Goal: Communication & Community: Answer question/provide support

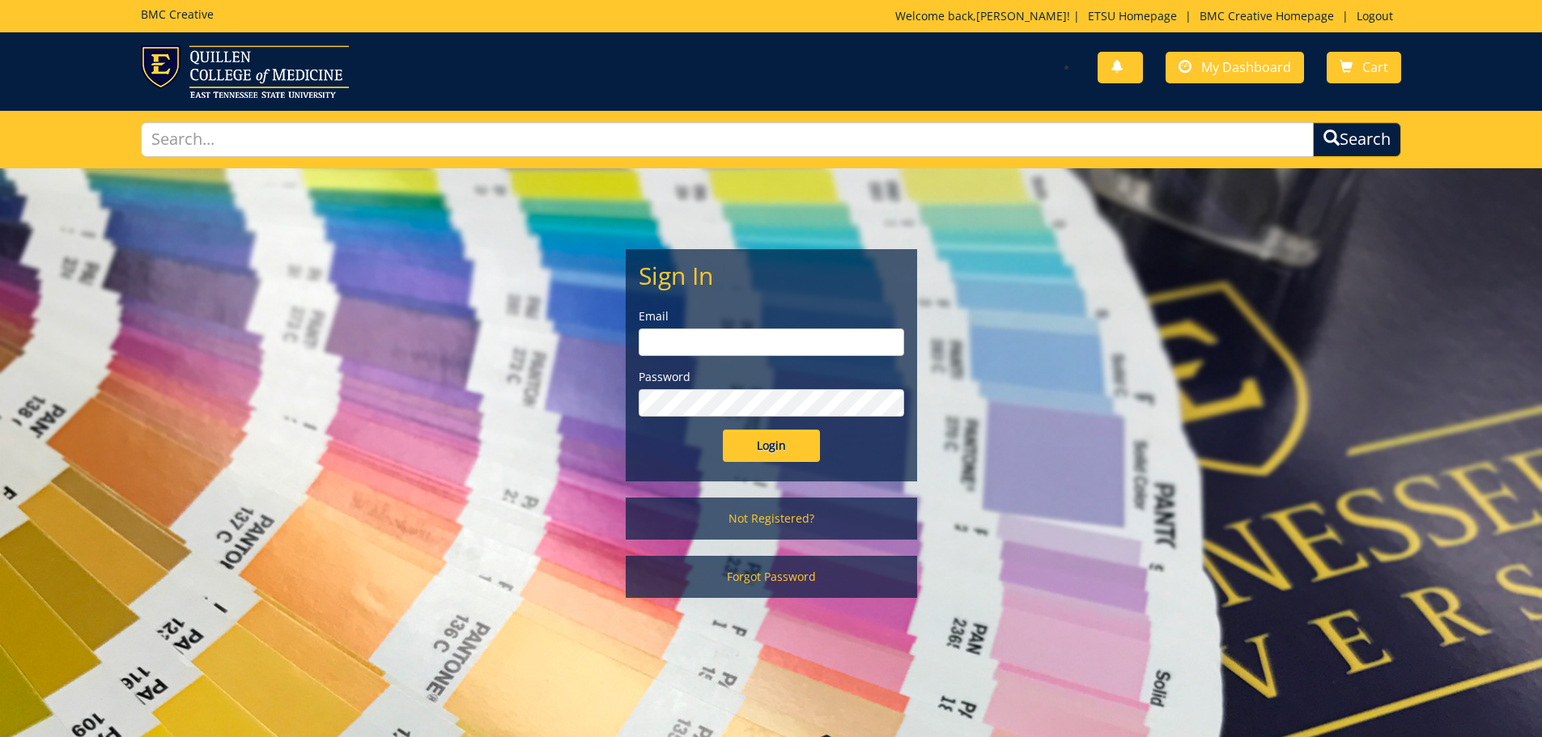
click at [761, 339] on input "email" at bounding box center [771, 343] width 265 height 28
type input "[EMAIL_ADDRESS][DOMAIN_NAME]"
click at [723, 430] on input "Login" at bounding box center [771, 446] width 97 height 32
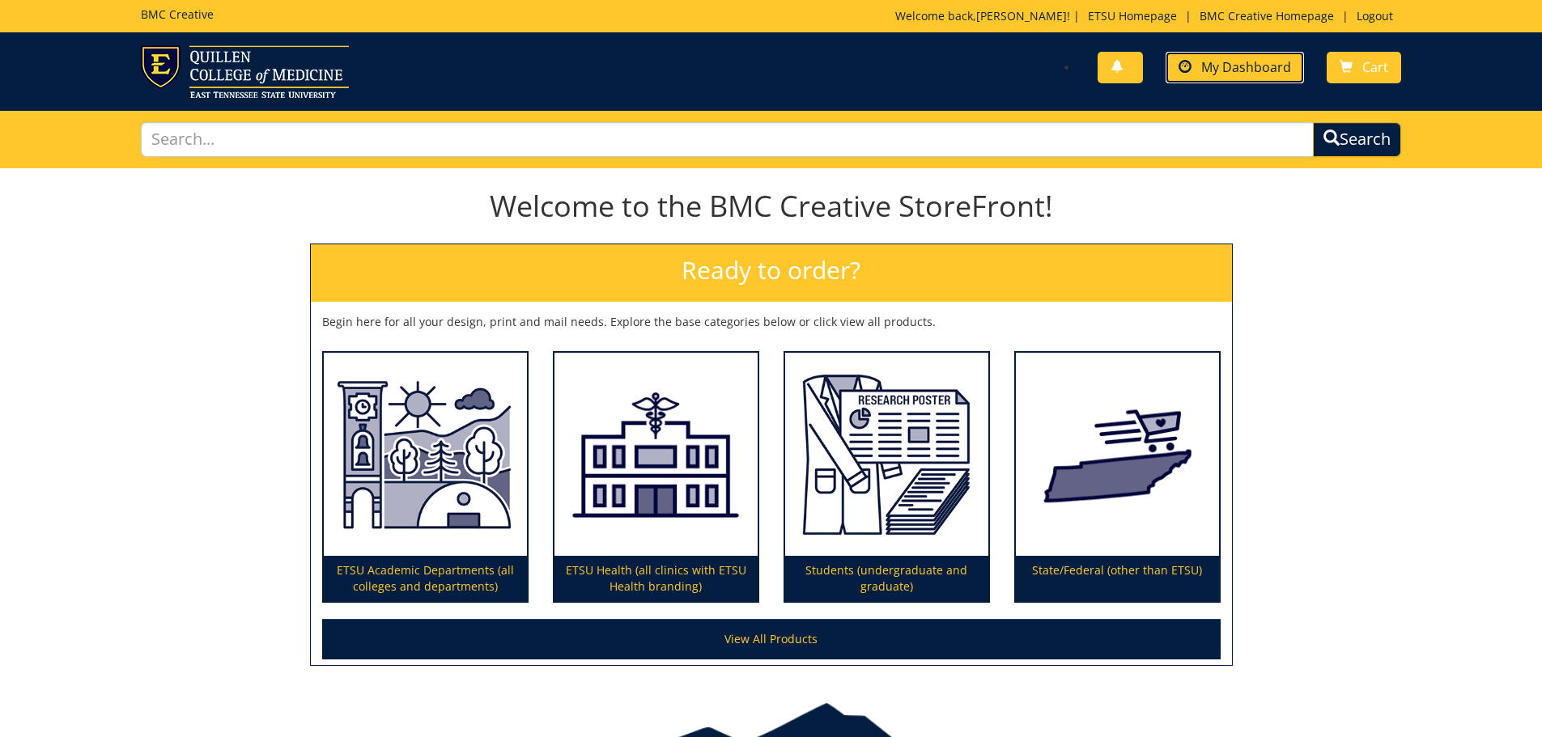
click at [1225, 82] on link "My Dashboard" at bounding box center [1235, 68] width 138 height 32
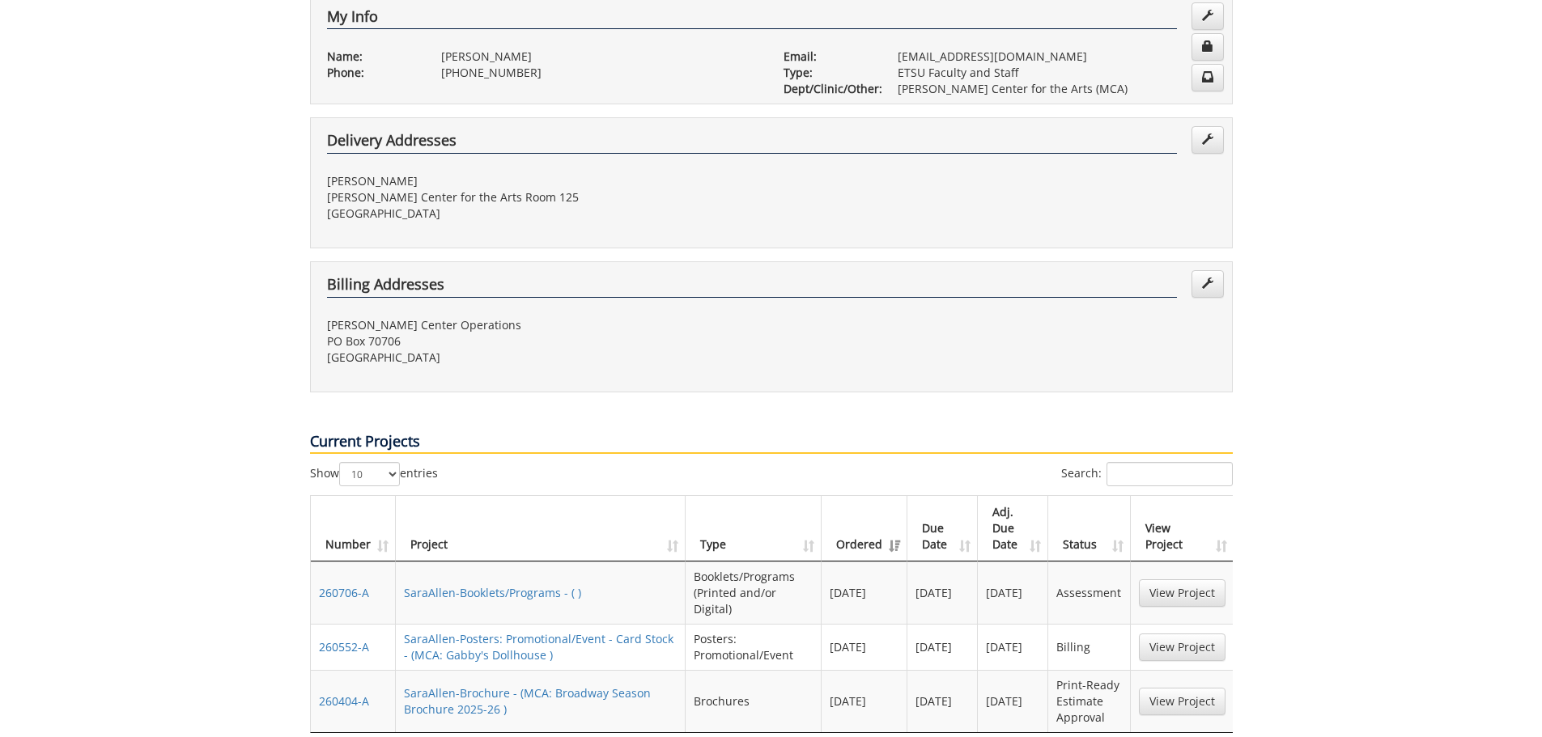
scroll to position [405, 0]
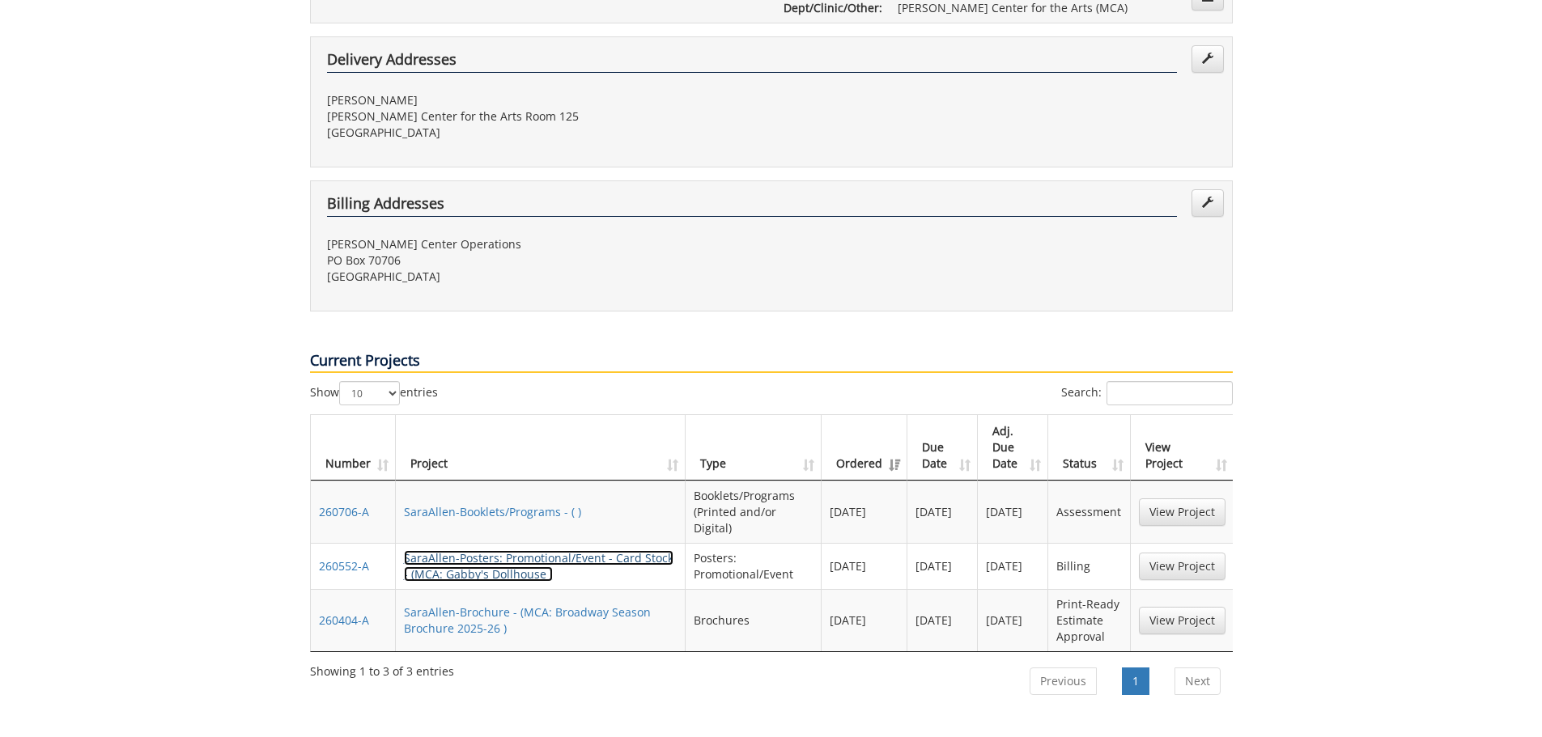
click at [604, 550] on link "SaraAllen-Posters: Promotional/Event - Card Stock - (MCA: Gabby's Dollhouse )" at bounding box center [539, 566] width 270 height 32
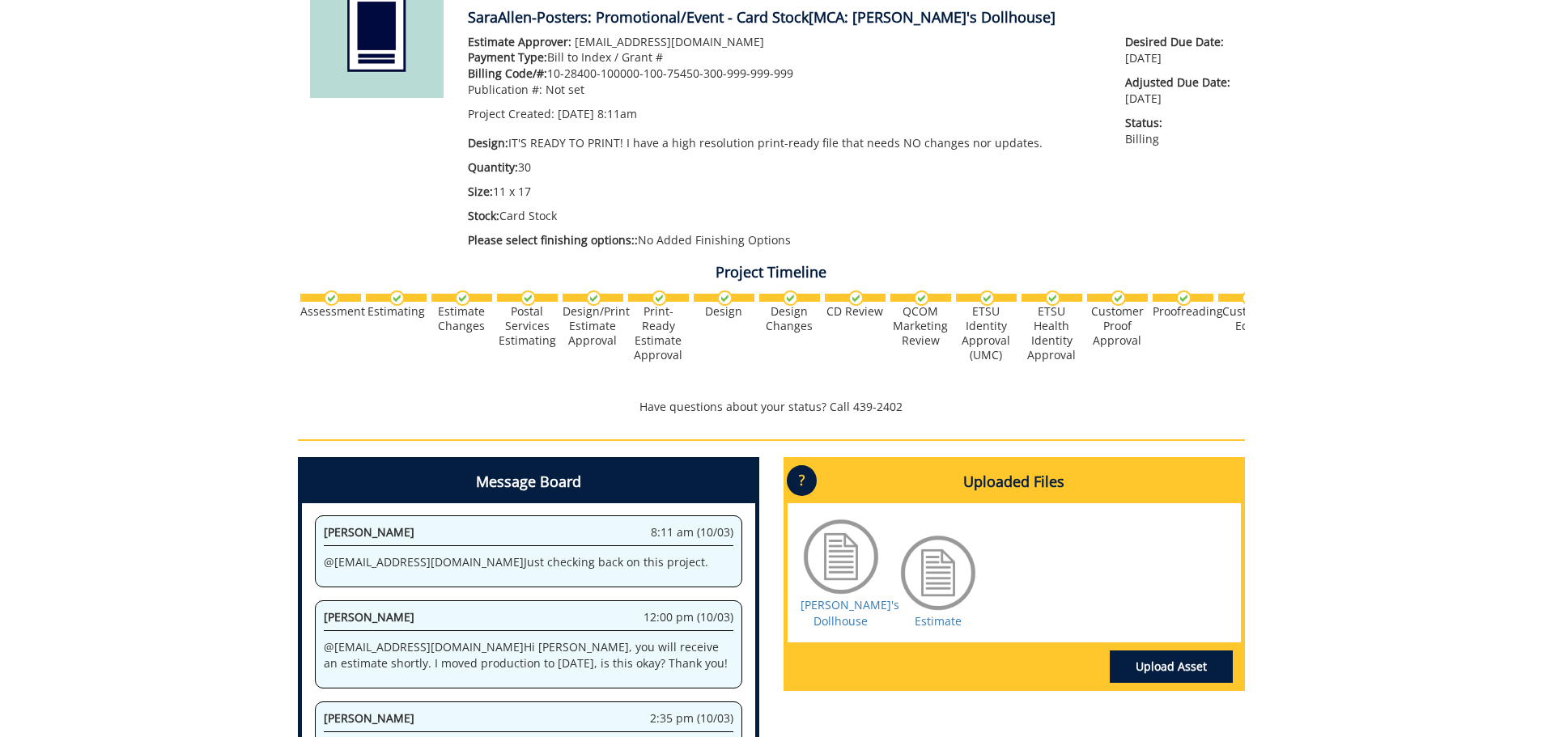
scroll to position [405, 0]
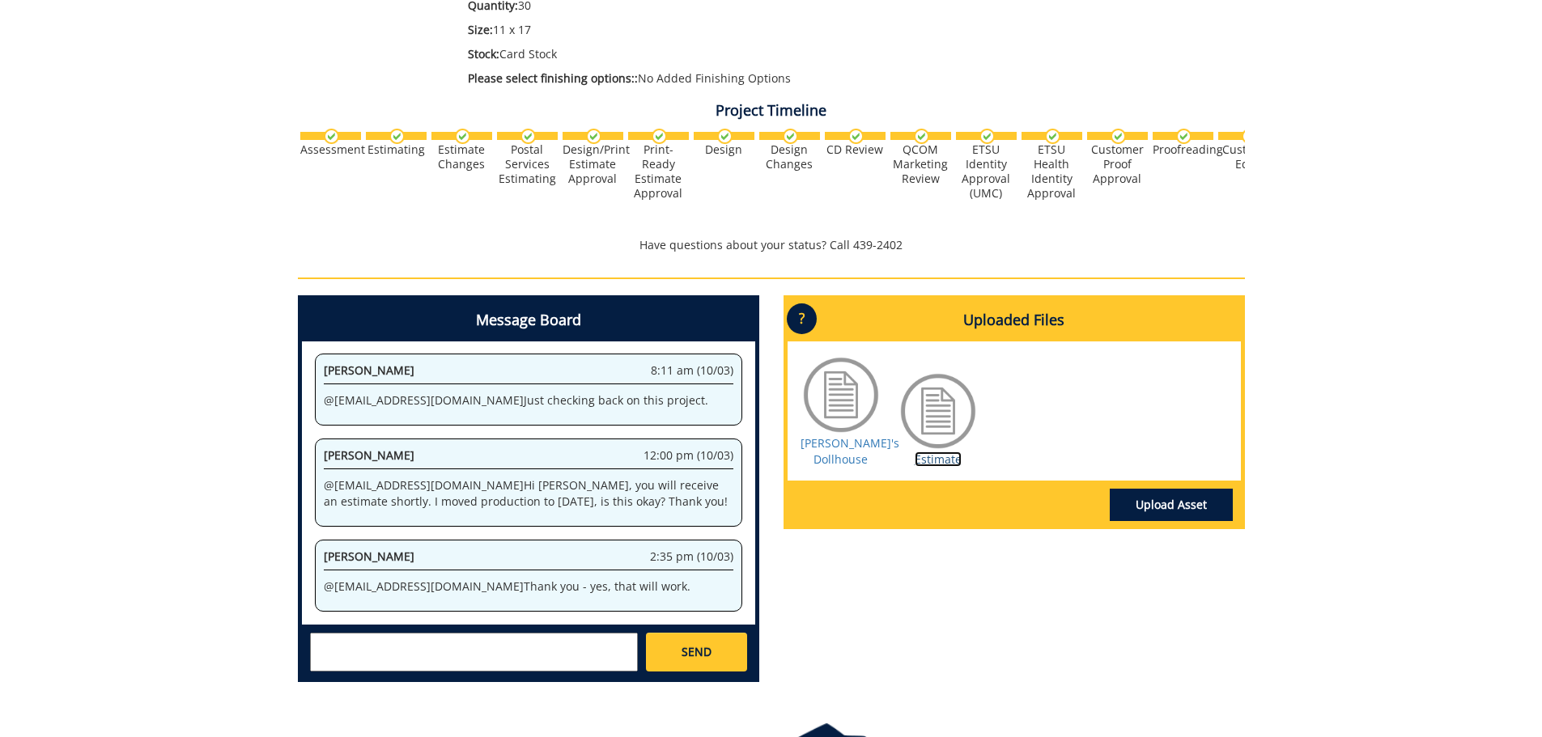
click at [924, 456] on link "Estimate" at bounding box center [938, 459] width 47 height 15
click at [497, 656] on textarea at bounding box center [474, 652] width 328 height 39
click at [526, 638] on textarea "@[EMAIL_ADDRESS][DOMAIN_NAME] The estimate says for [PERSON_NAME]." at bounding box center [474, 652] width 328 height 39
click at [524, 639] on textarea "@[EMAIL_ADDRESS][DOMAIN_NAME] The estimate says for [PERSON_NAME]." at bounding box center [474, 652] width 328 height 39
type textarea "@[EMAIL_ADDRESS][DOMAIN_NAME] The estimate says it's for [PERSON_NAME]."
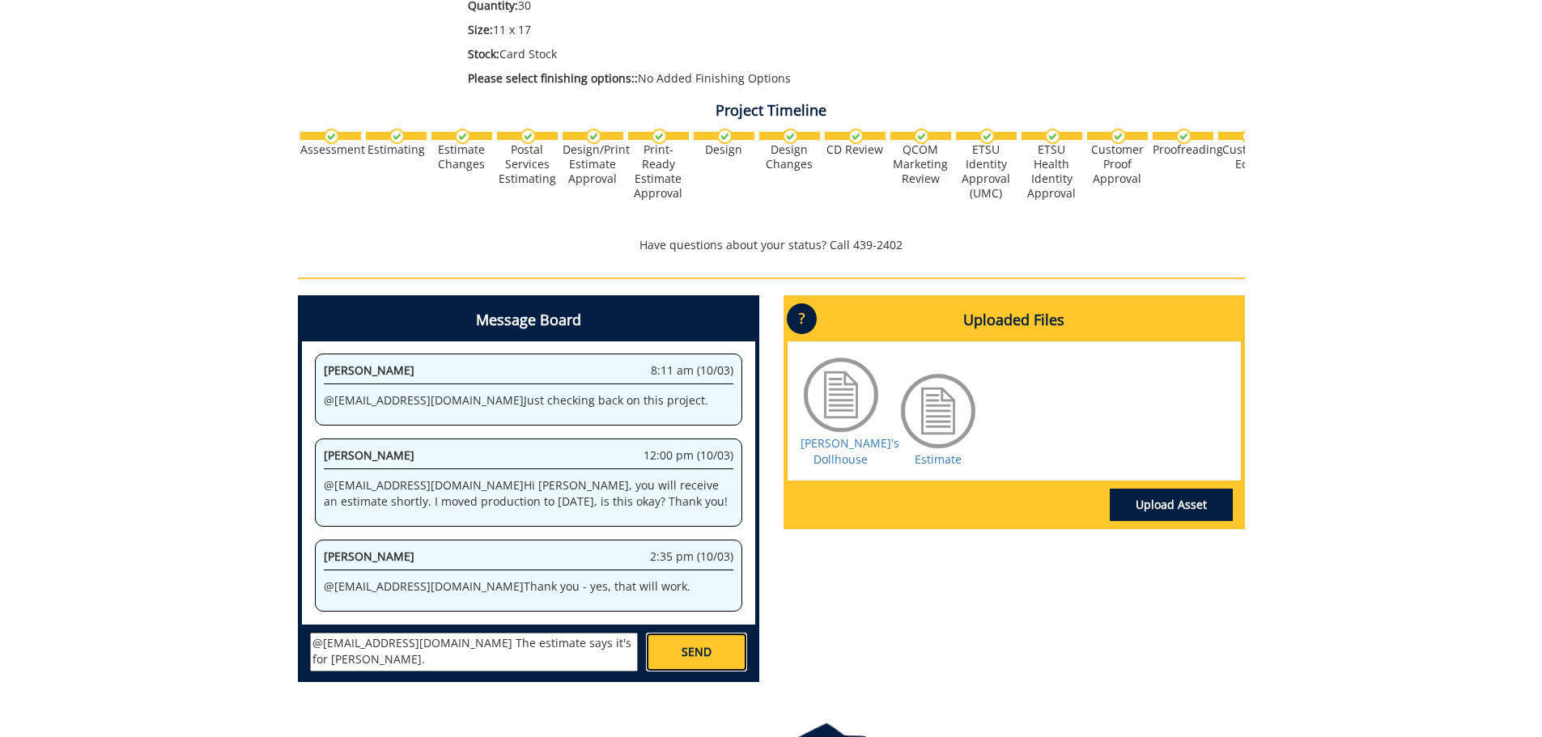
click at [682, 648] on span "SEND" at bounding box center [697, 652] width 30 height 16
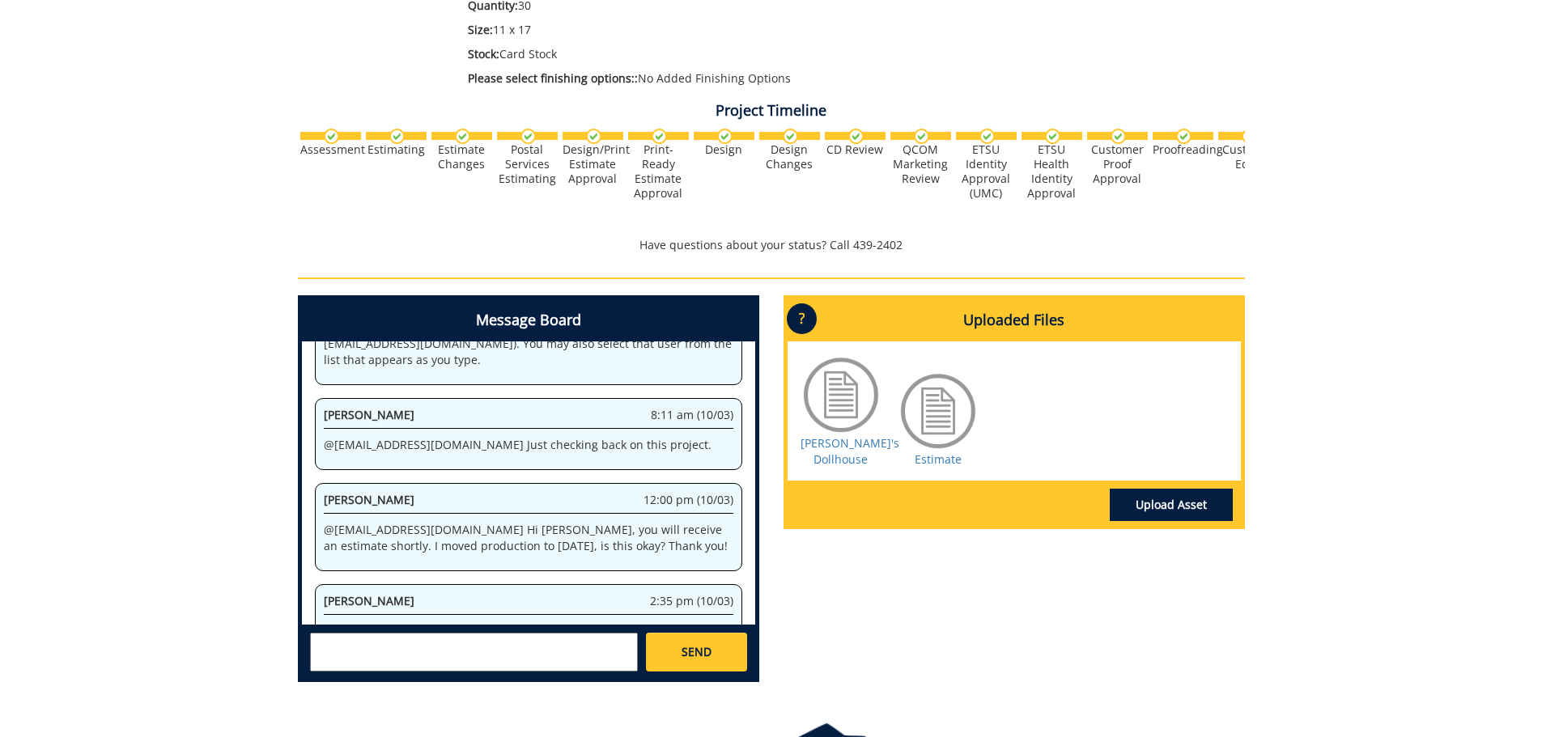
scroll to position [5295, 0]
